Goal: Information Seeking & Learning: Learn about a topic

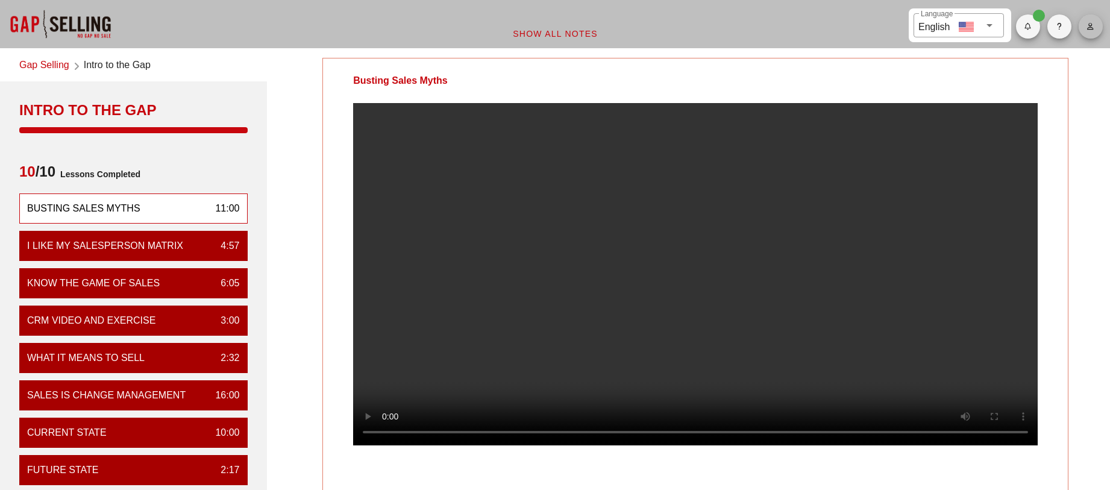
click at [1093, 26] on icon "button" at bounding box center [1091, 26] width 8 height 7
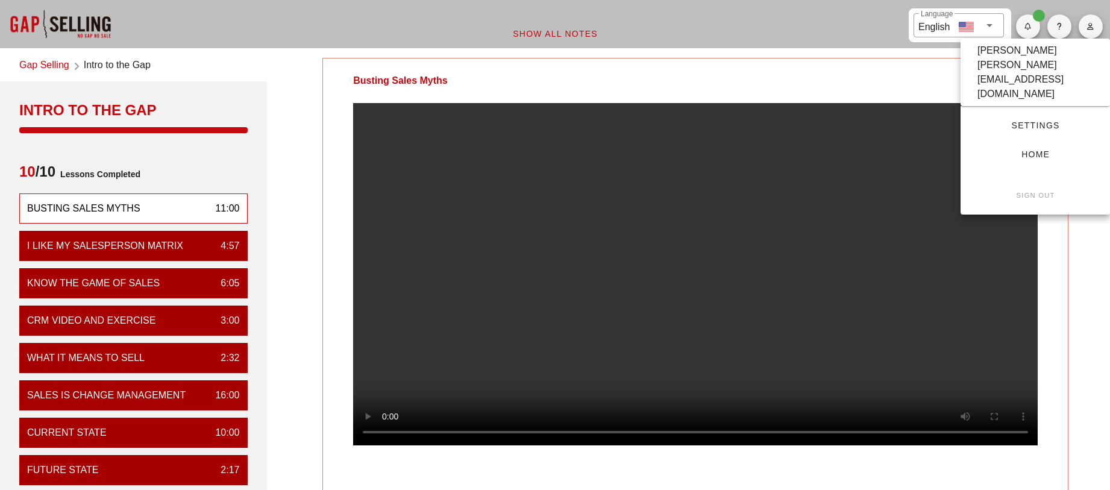
click at [1028, 149] on span "Home" at bounding box center [1035, 154] width 111 height 10
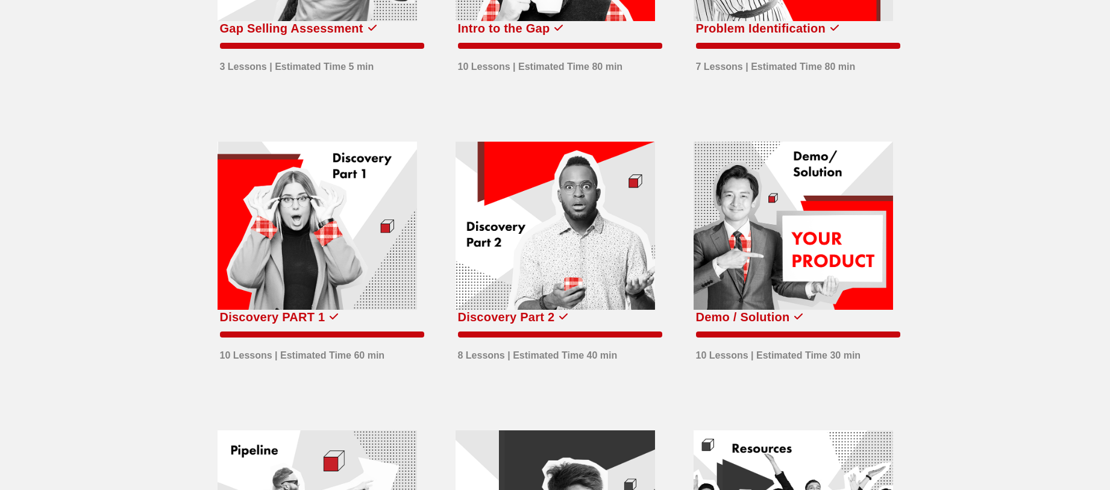
scroll to position [241, 0]
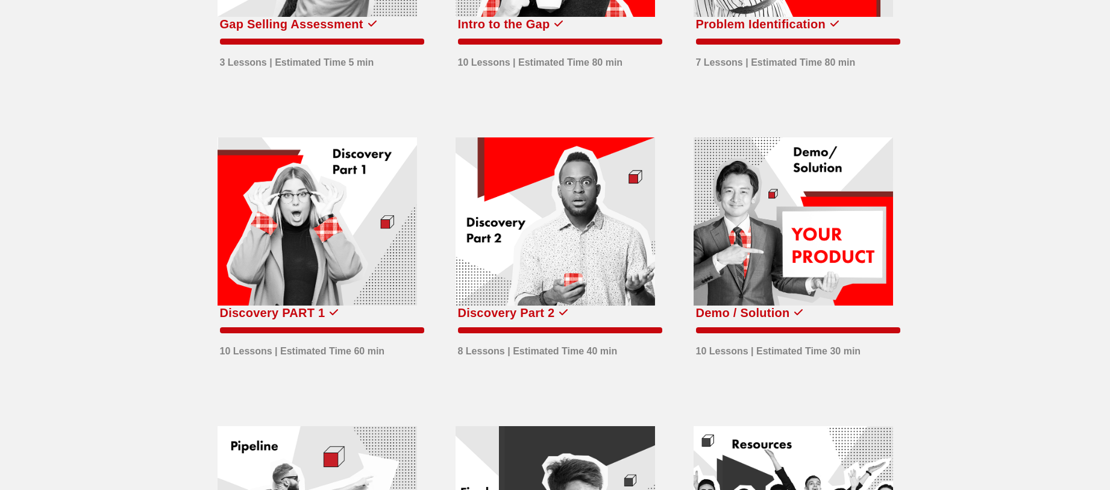
click at [339, 245] on div at bounding box center [317, 221] width 199 height 169
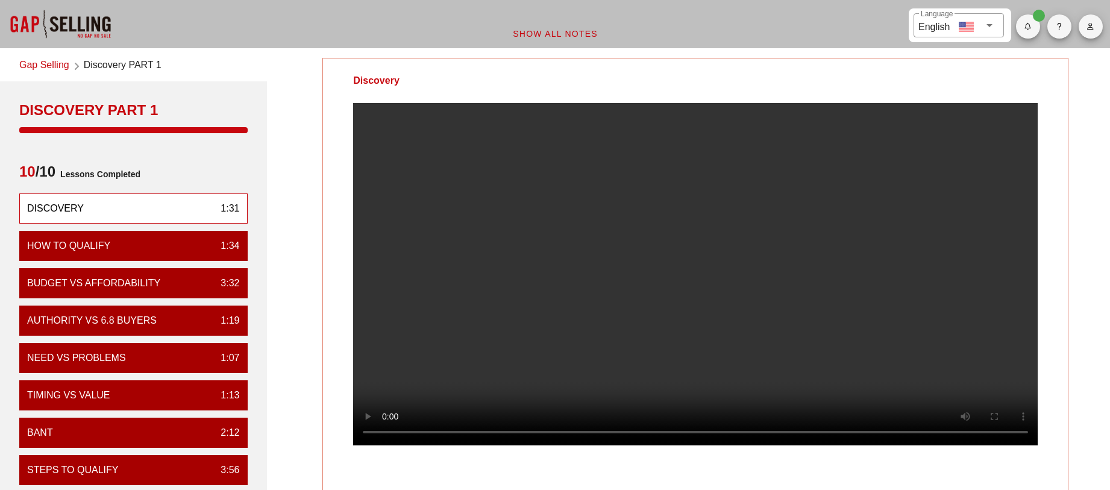
click at [676, 294] on video at bounding box center [695, 274] width 685 height 342
click at [66, 16] on div at bounding box center [60, 24] width 121 height 48
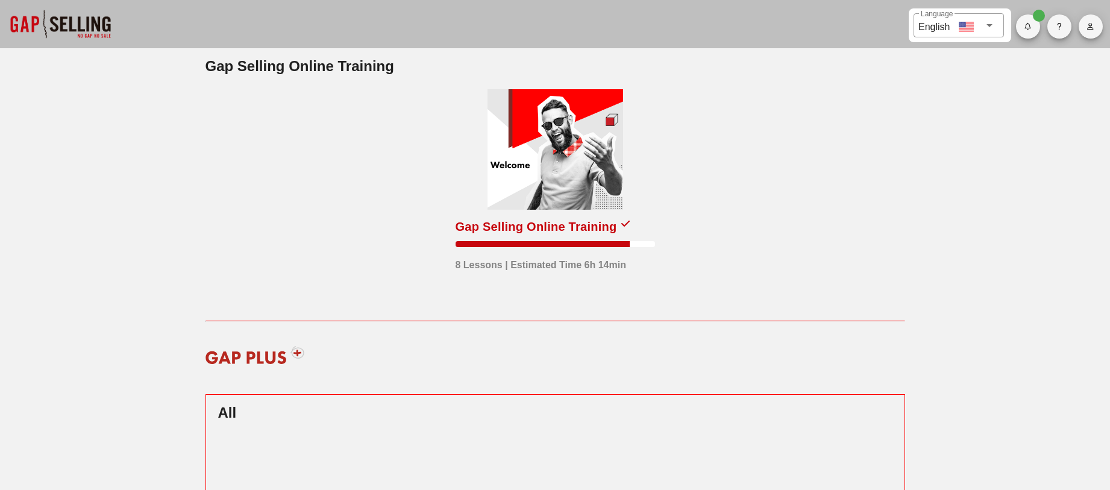
click at [552, 148] on div at bounding box center [556, 149] width 136 height 121
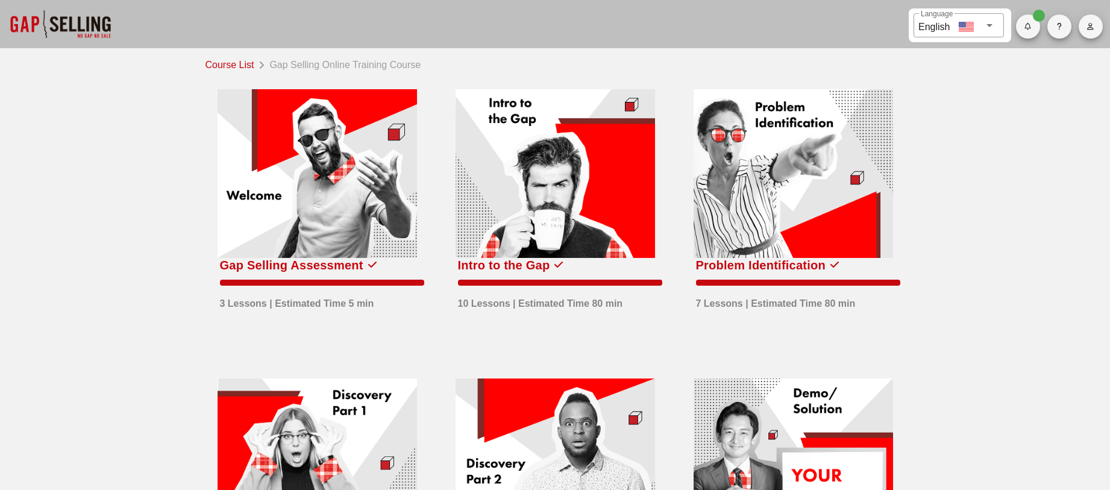
click at [316, 183] on div at bounding box center [317, 173] width 199 height 169
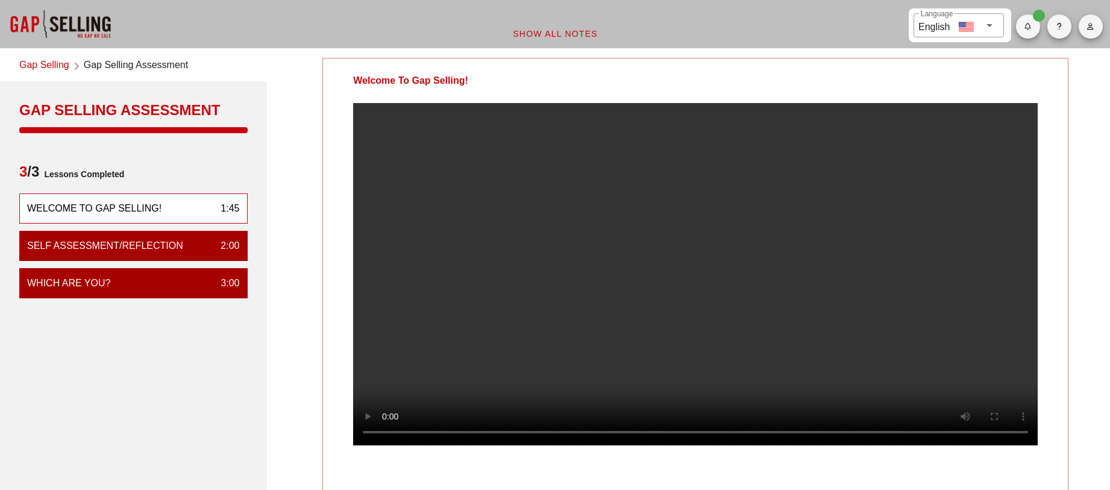
click at [638, 296] on video at bounding box center [695, 274] width 685 height 342
